Goal: Task Accomplishment & Management: Use online tool/utility

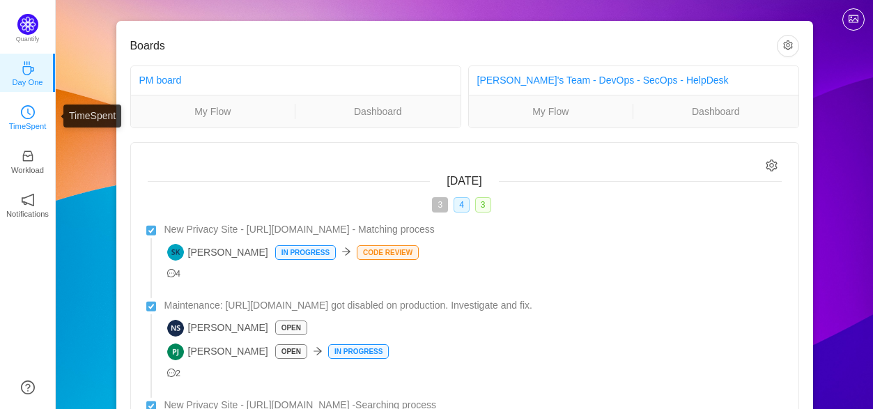
click at [29, 124] on p "TimeSpent" at bounding box center [28, 126] width 38 height 13
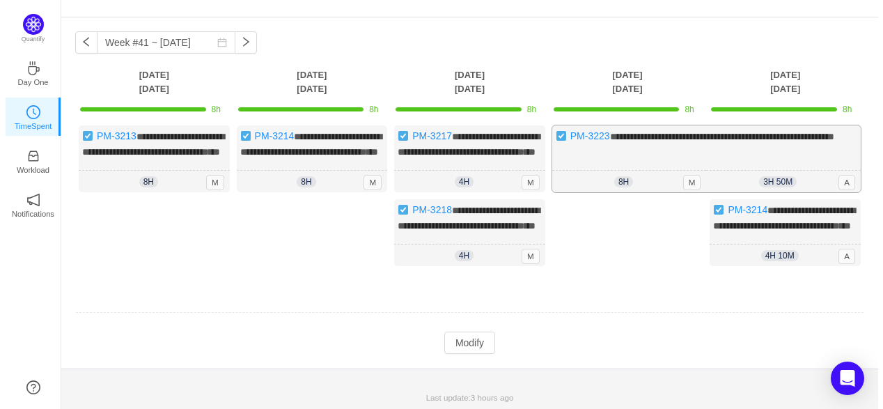
scroll to position [64, 0]
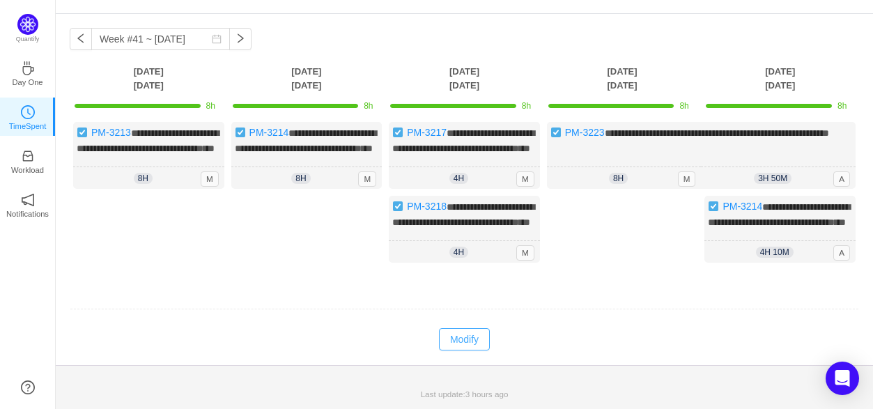
drag, startPoint x: 477, startPoint y: 340, endPoint x: 480, endPoint y: 332, distance: 9.1
click at [477, 339] on button "Modify" at bounding box center [464, 339] width 51 height 22
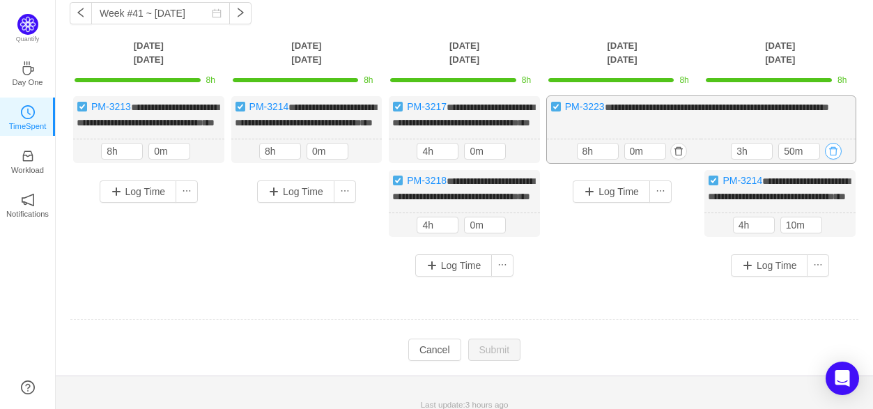
click at [829, 160] on button "button" at bounding box center [833, 151] width 17 height 17
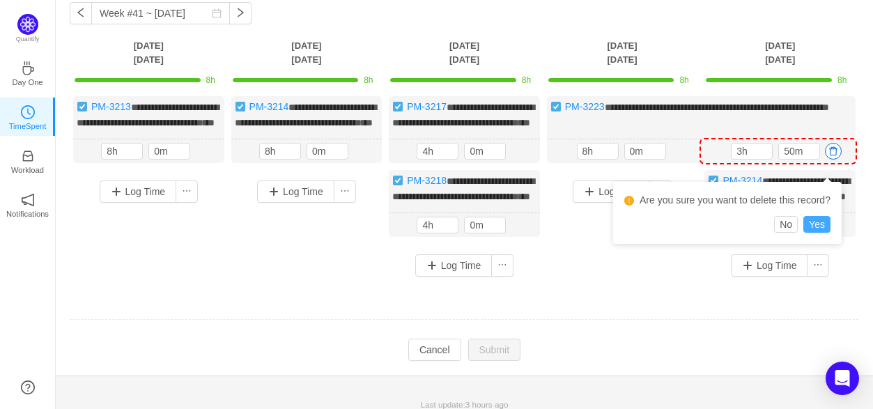
click at [821, 228] on button "Yes" at bounding box center [816, 224] width 27 height 17
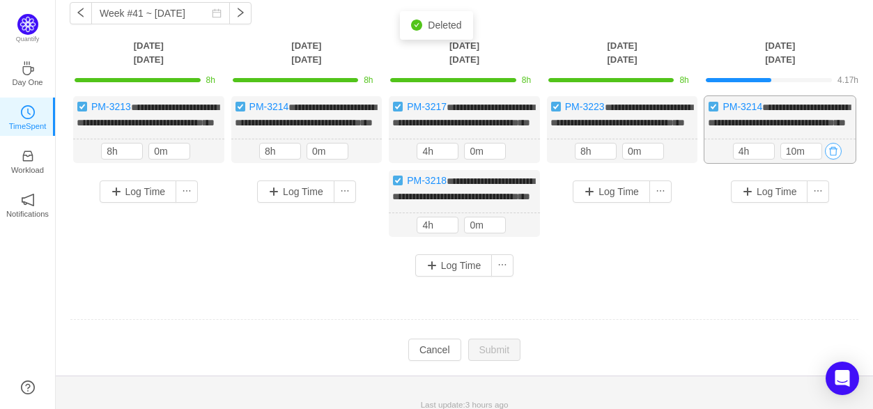
click at [834, 160] on button "button" at bounding box center [833, 151] width 17 height 17
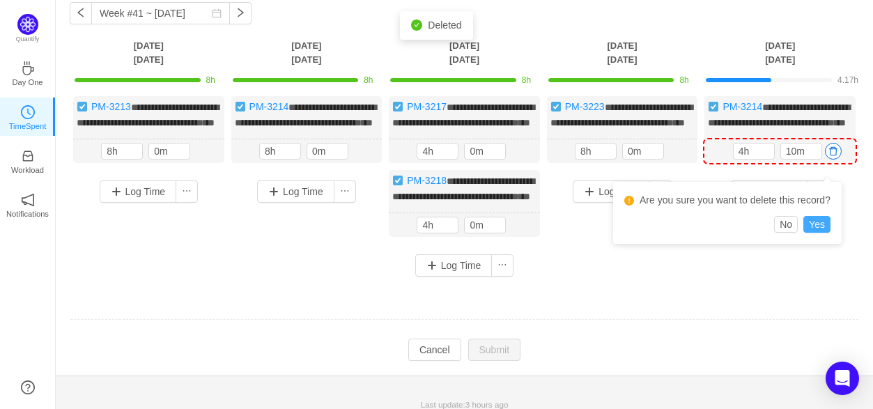
click at [813, 224] on button "Yes" at bounding box center [816, 224] width 27 height 17
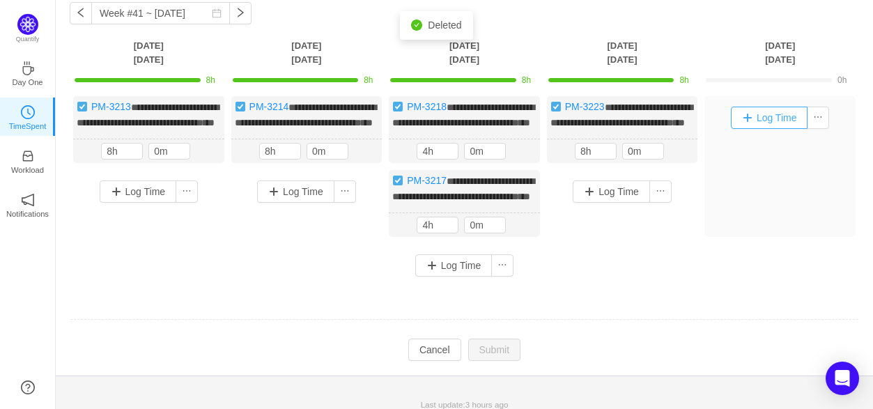
click at [757, 128] on button "Log Time" at bounding box center [769, 118] width 77 height 22
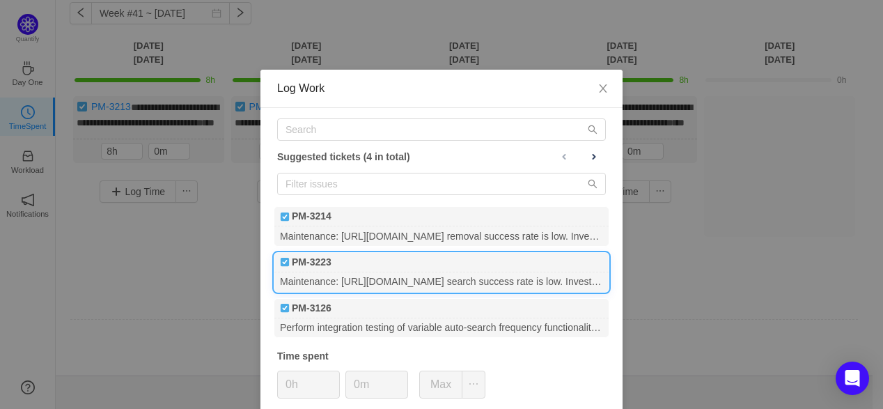
scroll to position [59, 0]
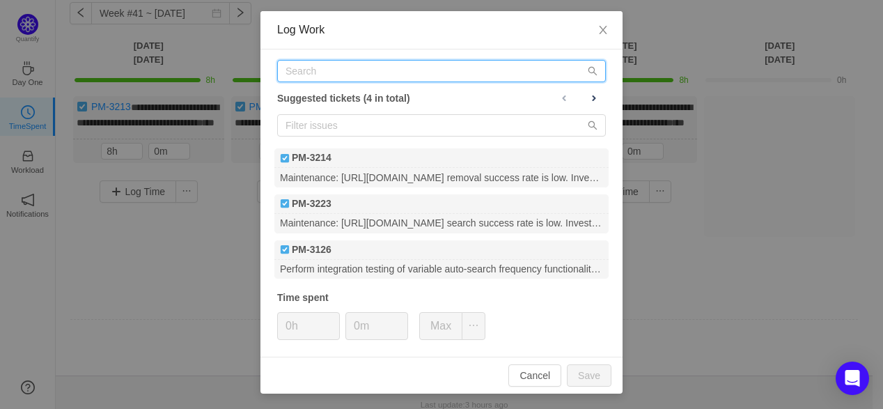
click at [355, 74] on input "text" at bounding box center [441, 71] width 329 height 22
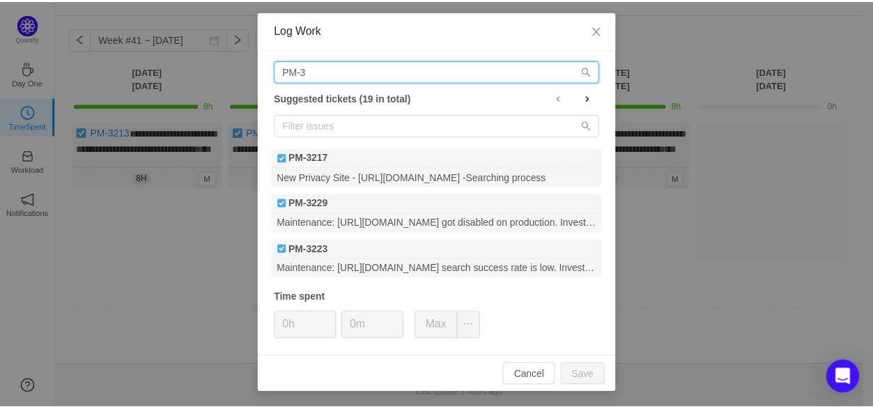
scroll to position [0, 0]
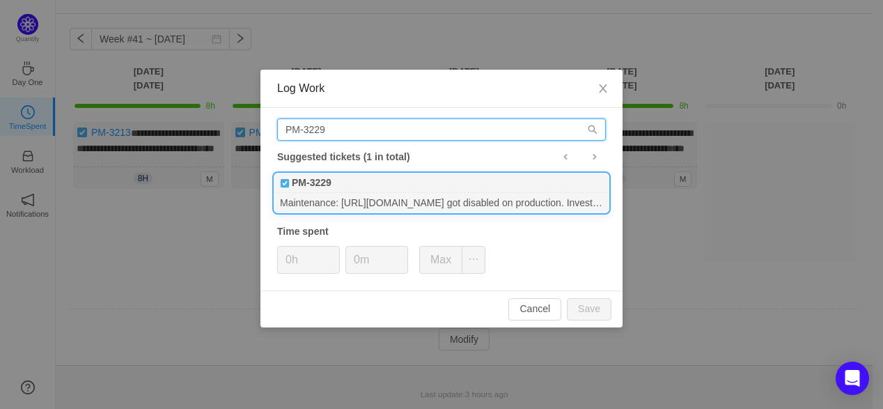
type input "PM-3229"
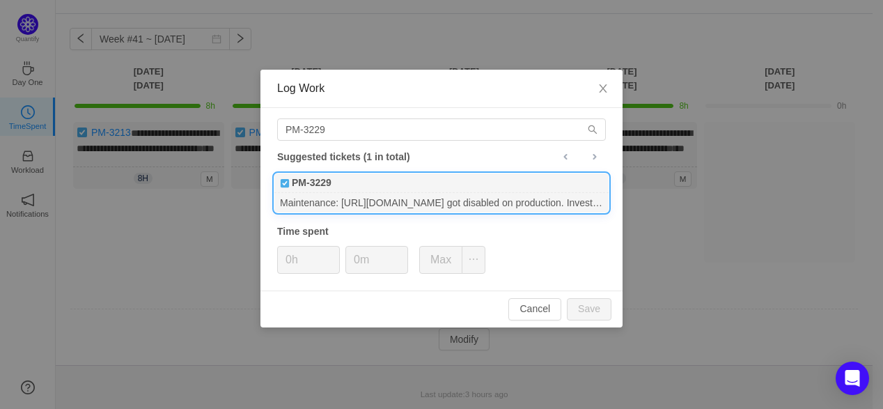
click at [396, 188] on div "PM-3229" at bounding box center [442, 183] width 334 height 20
click at [444, 264] on button "Max" at bounding box center [440, 260] width 43 height 28
click at [588, 309] on button "Save" at bounding box center [589, 309] width 45 height 22
type input "0h"
